Goal: Register for event/course

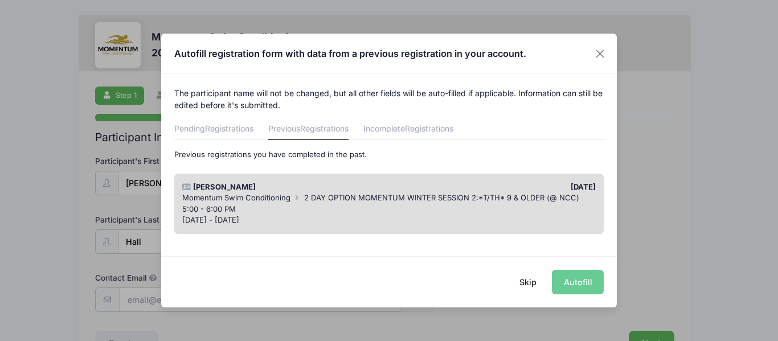
click at [551, 199] on span "2 DAY OPTION MOMENTUM WINTER SESSION 2:*T/TH* 9 & OLDER (@ NCC) 5:00 - 6:00 PM" at bounding box center [380, 203] width 397 height 21
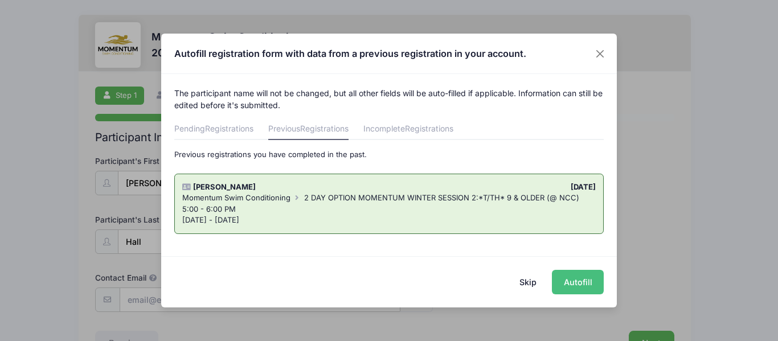
click at [592, 273] on button "Autofill" at bounding box center [578, 282] width 52 height 24
type input "[PERSON_NAME][EMAIL_ADDRESS][PERSON_NAME][PERSON_NAME][DOMAIN_NAME]"
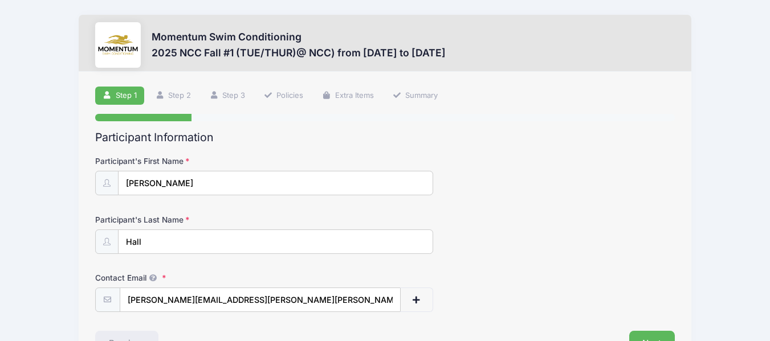
click at [521, 166] on div "Participant's First Name [PERSON_NAME]" at bounding box center [384, 176] width 579 height 40
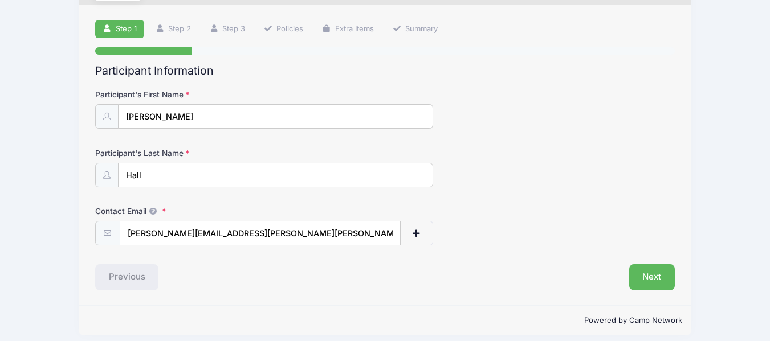
scroll to position [76, 0]
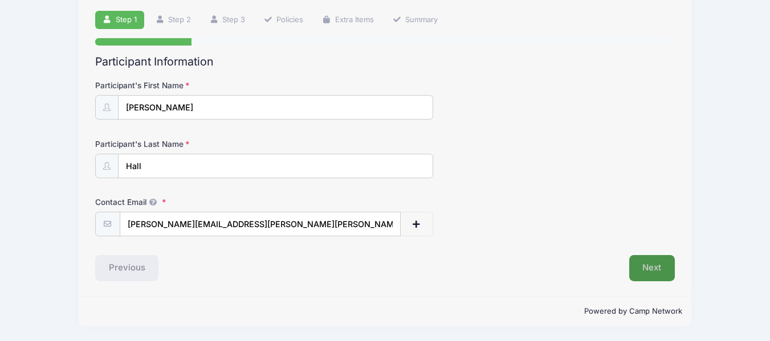
click at [650, 268] on button "Next" at bounding box center [652, 268] width 46 height 26
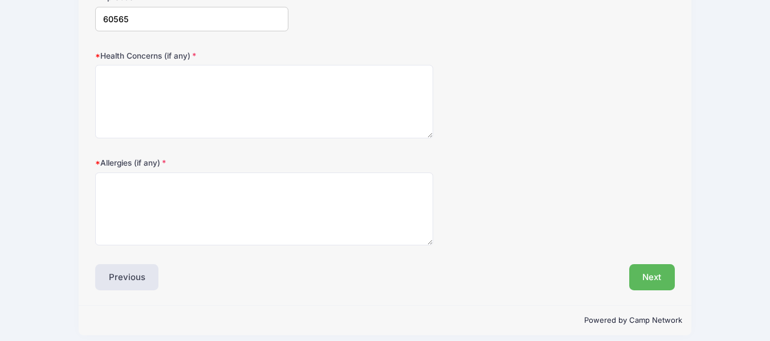
scroll to position [407, 0]
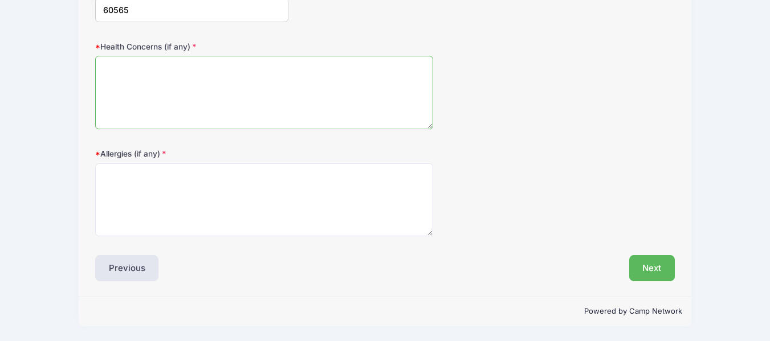
click at [373, 100] on textarea "Health Concerns (if any)" at bounding box center [264, 92] width 338 height 73
type textarea "[MEDICAL_DATA] - will carry a rescue [MEDICAL_DATA] for use as needed"
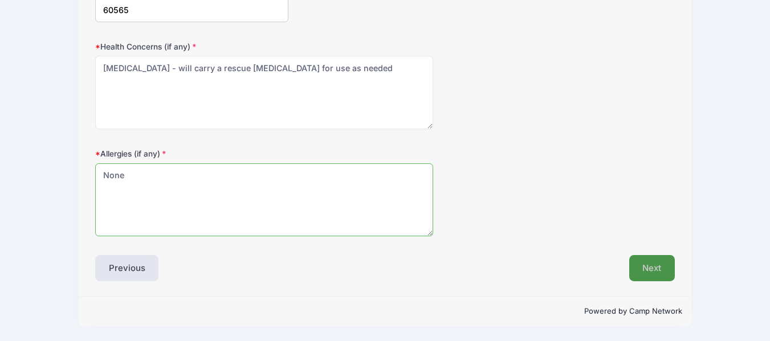
type textarea "None"
click at [653, 267] on button "Next" at bounding box center [652, 268] width 46 height 26
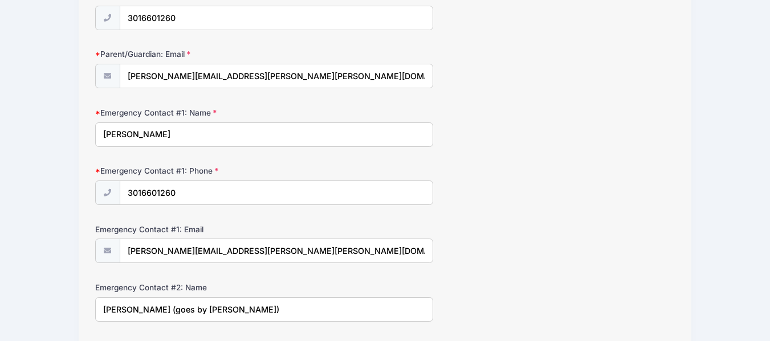
scroll to position [0, 0]
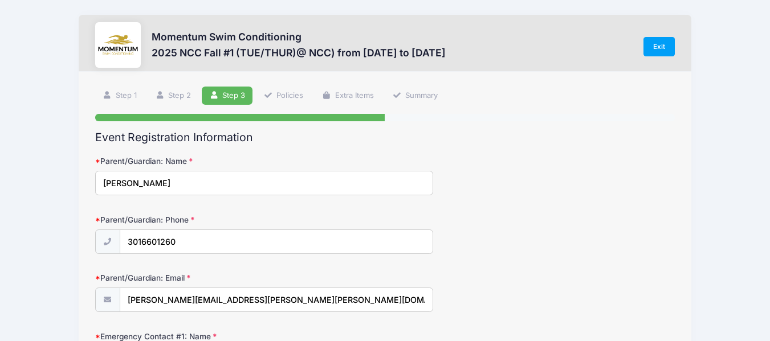
click at [555, 194] on div "Parent/Guardian: Name [PERSON_NAME]" at bounding box center [384, 176] width 579 height 40
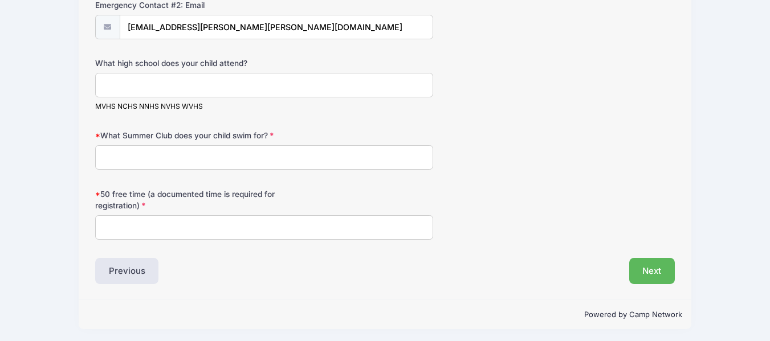
scroll to position [626, 0]
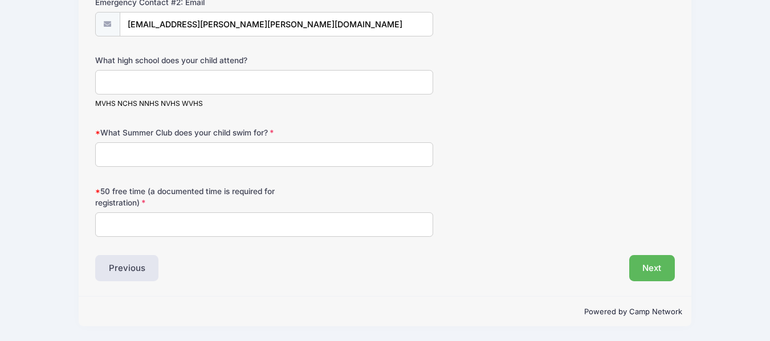
click at [322, 150] on input "What Summer Club does your child swim for?" at bounding box center [264, 154] width 338 height 24
type input "Naper Carriage Hill"
click at [306, 222] on input "50 free time (a documented time is required for registration)" at bounding box center [264, 224] width 338 height 24
type input "32.51"
click at [674, 268] on button "Next" at bounding box center [652, 268] width 46 height 26
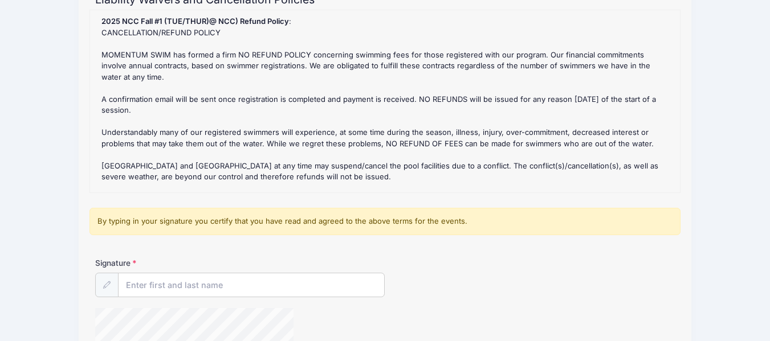
scroll to position [182, 0]
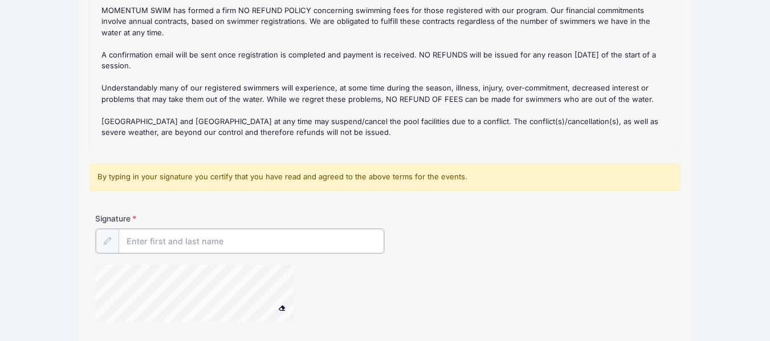
click at [337, 247] on input "Signature" at bounding box center [251, 241] width 266 height 24
type input "[PERSON_NAME]"
click at [339, 276] on div at bounding box center [288, 294] width 386 height 60
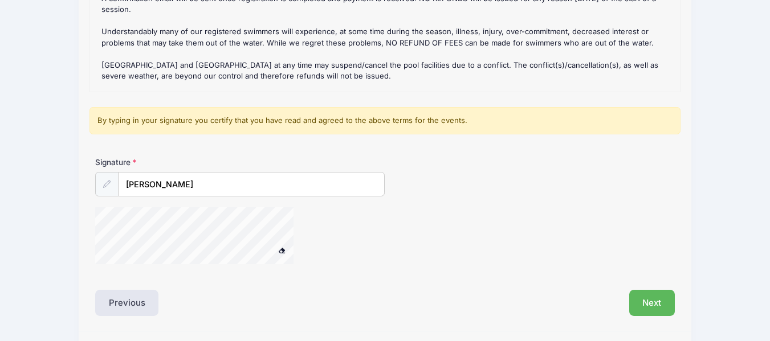
scroll to position [273, 0]
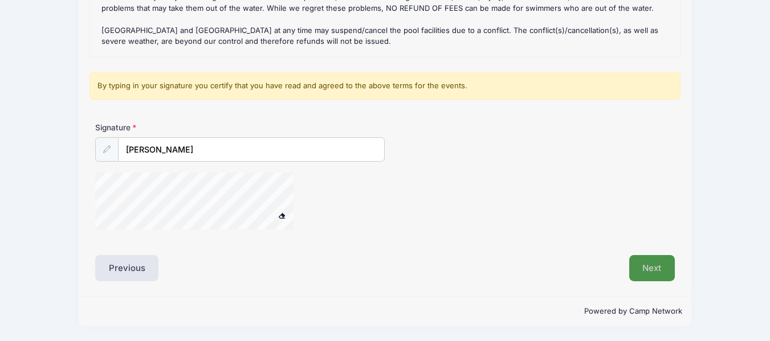
click at [652, 260] on button "Next" at bounding box center [652, 268] width 46 height 26
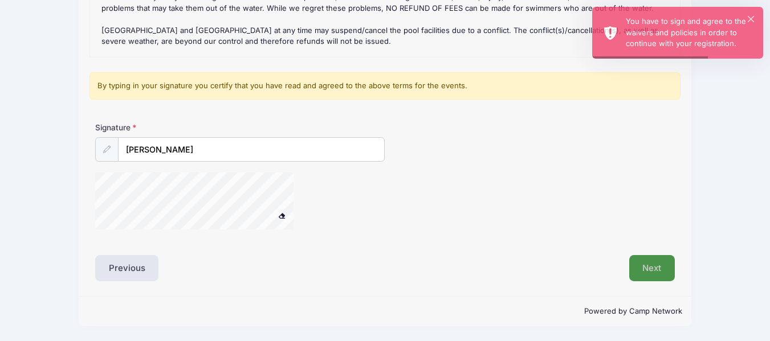
click at [652, 260] on button "Next" at bounding box center [652, 268] width 46 height 26
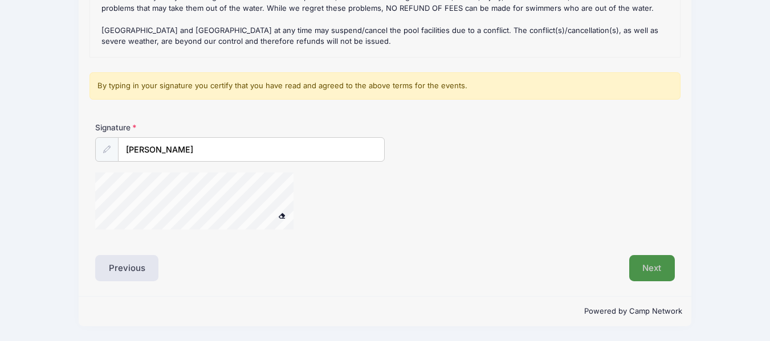
click at [643, 266] on button "Next" at bounding box center [652, 268] width 46 height 26
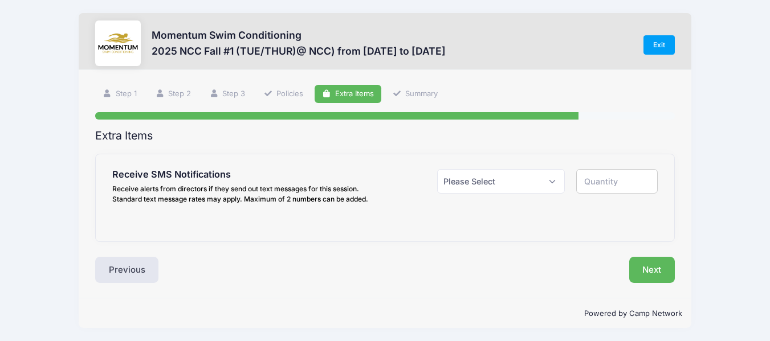
scroll to position [0, 0]
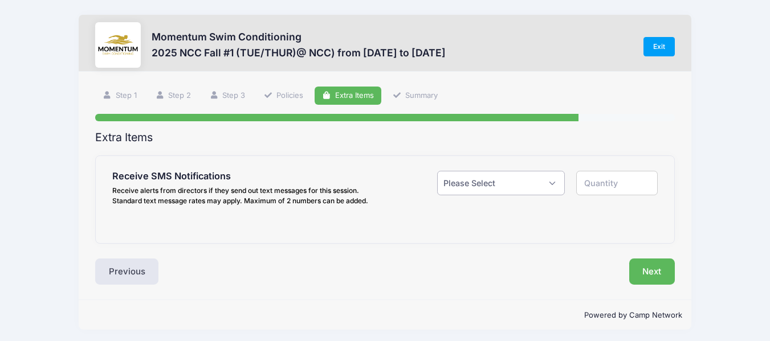
click at [553, 177] on select "Please Select Yes ($0.00) No" at bounding box center [501, 183] width 128 height 24
select select "1"
click at [437, 171] on select "Please Select Yes ($0.00) No" at bounding box center [501, 183] width 128 height 24
type input "1"
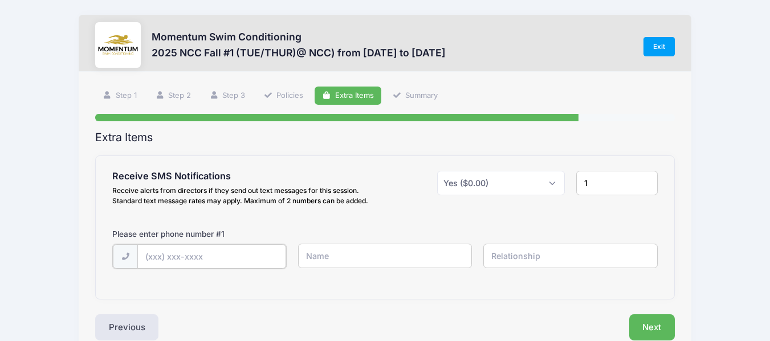
click at [0, 0] on input "text" at bounding box center [0, 0] width 0 height 0
type input "[PHONE_NUMBER]"
type input "[PERSON_NAME]"
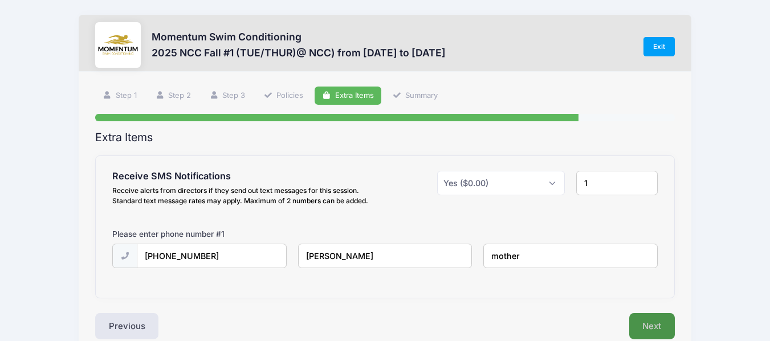
type input "mother"
click at [647, 326] on button "Next" at bounding box center [652, 326] width 46 height 26
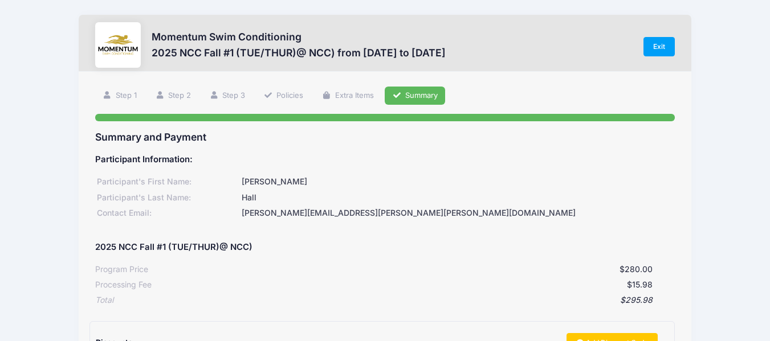
click at [701, 280] on div "Momentum Swim Conditioning 2025 NCC Fall #1 (TUE/THUR)@ NCC) from [DATE] to [DA…" at bounding box center [384, 270] width 735 height 540
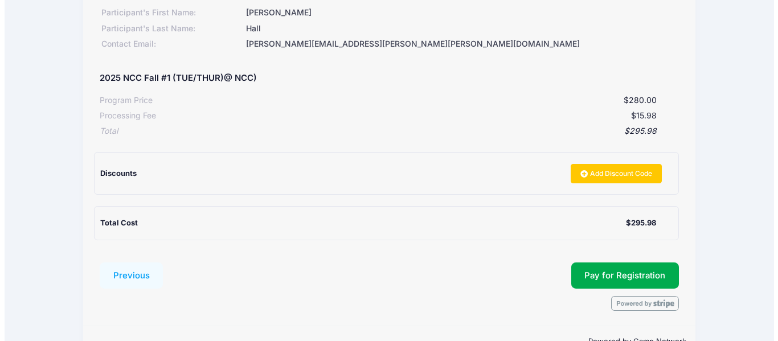
scroll to position [199, 0]
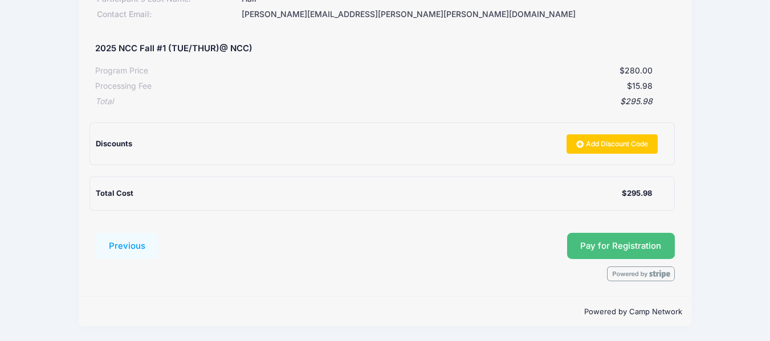
click at [658, 242] on span "Pay for Registration" at bounding box center [620, 246] width 81 height 10
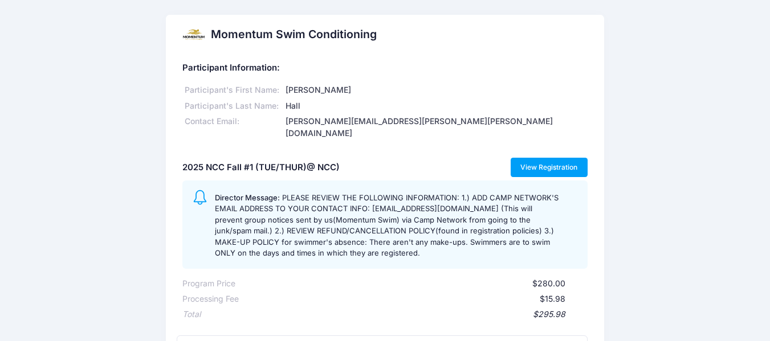
click at [570, 158] on link "View Registration" at bounding box center [548, 167] width 77 height 19
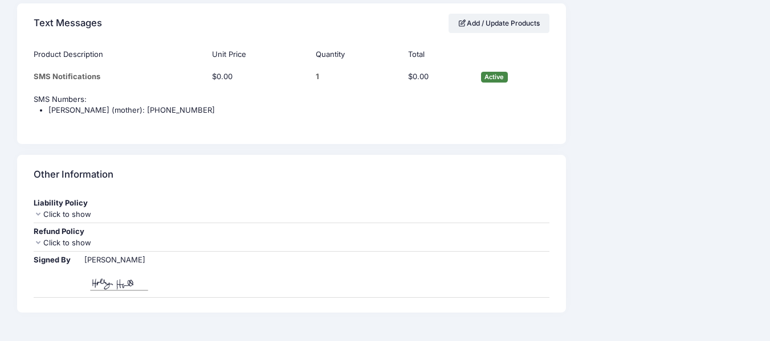
scroll to position [1010, 0]
